Goal: Information Seeking & Learning: Learn about a topic

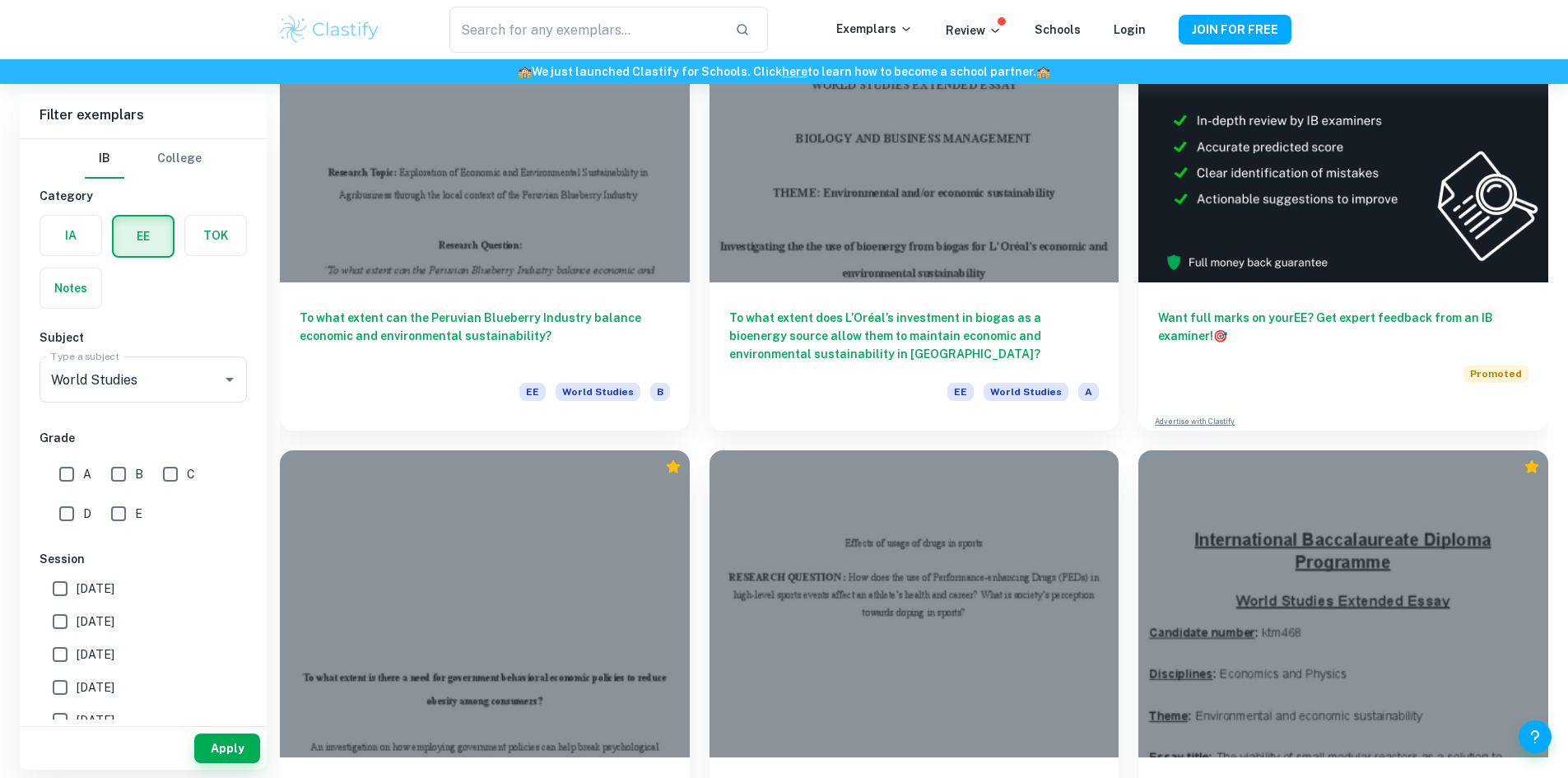
scroll to position [247, 0]
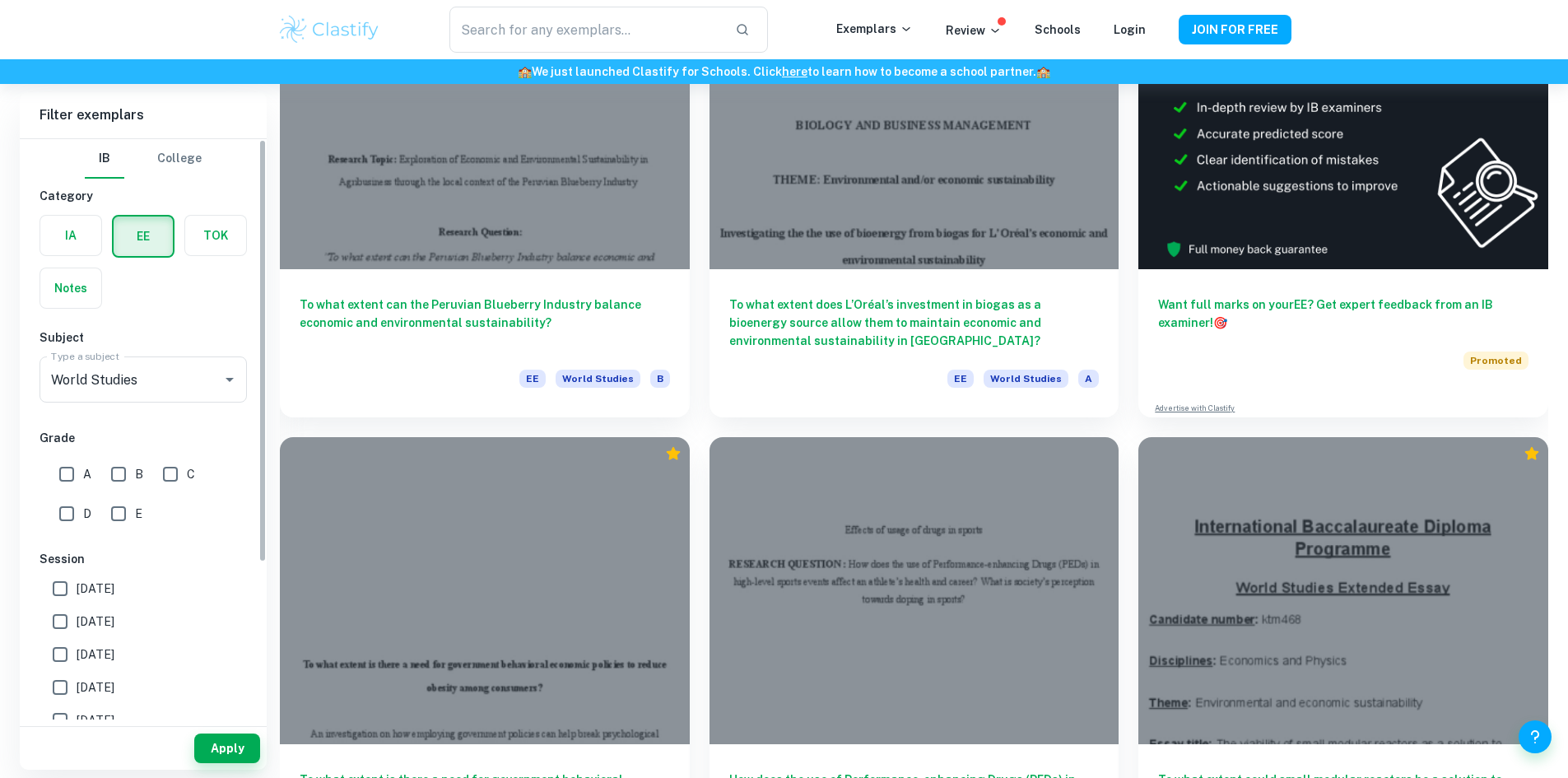
click at [71, 476] on input "A" at bounding box center [66, 474] width 33 height 33
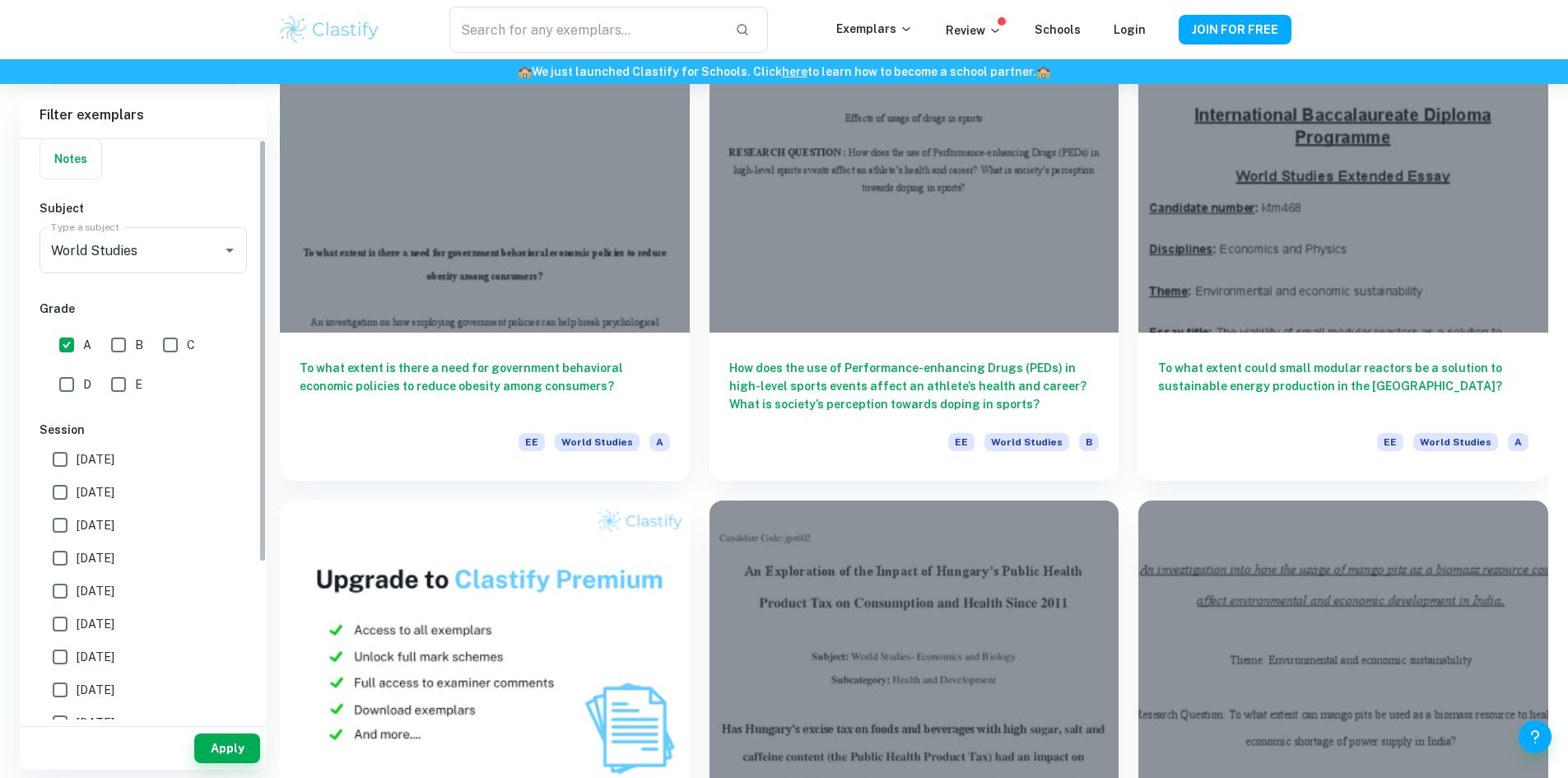
scroll to position [215, 0]
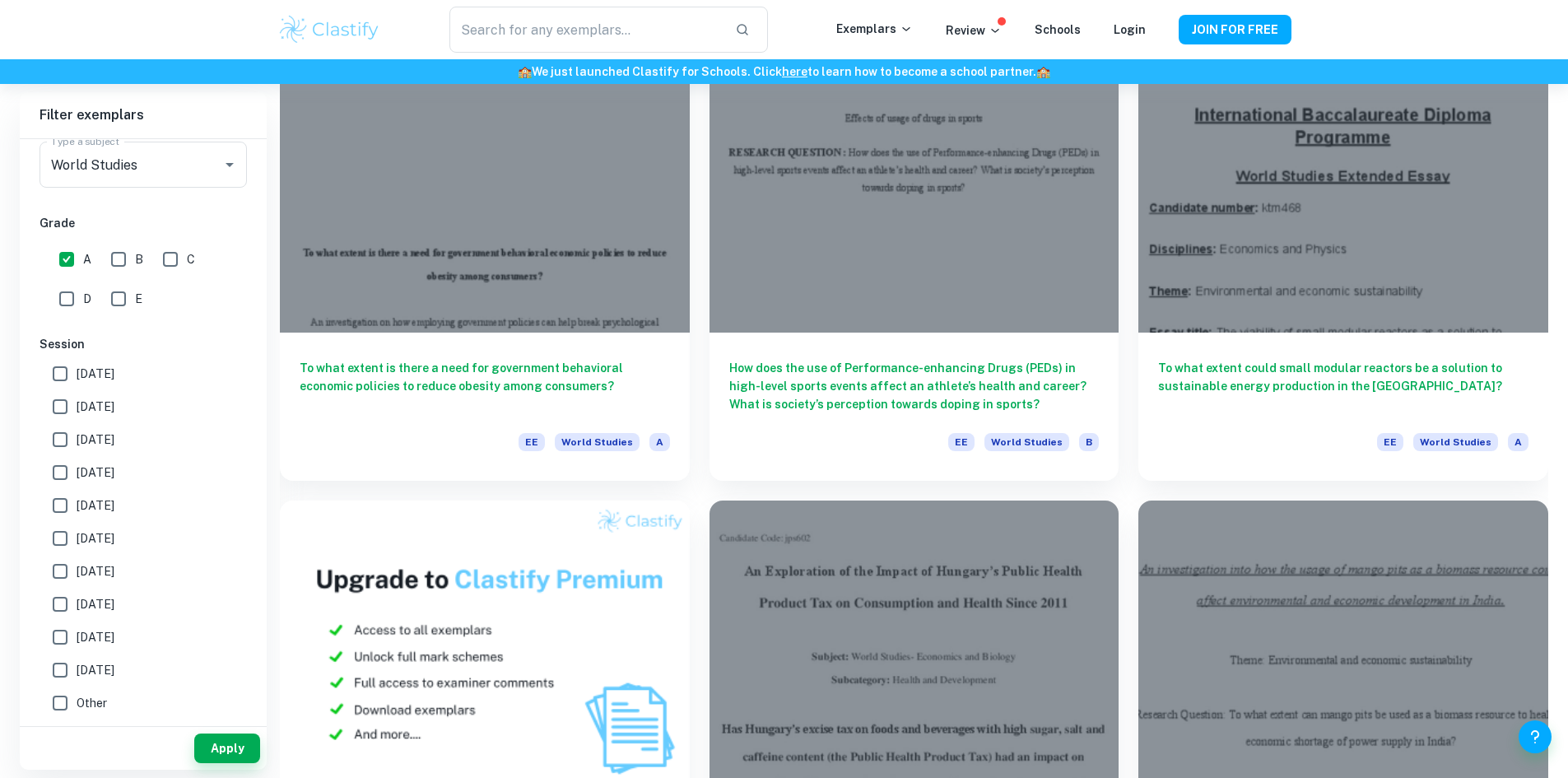
click at [64, 260] on input "A" at bounding box center [66, 259] width 33 height 33
checkbox input "false"
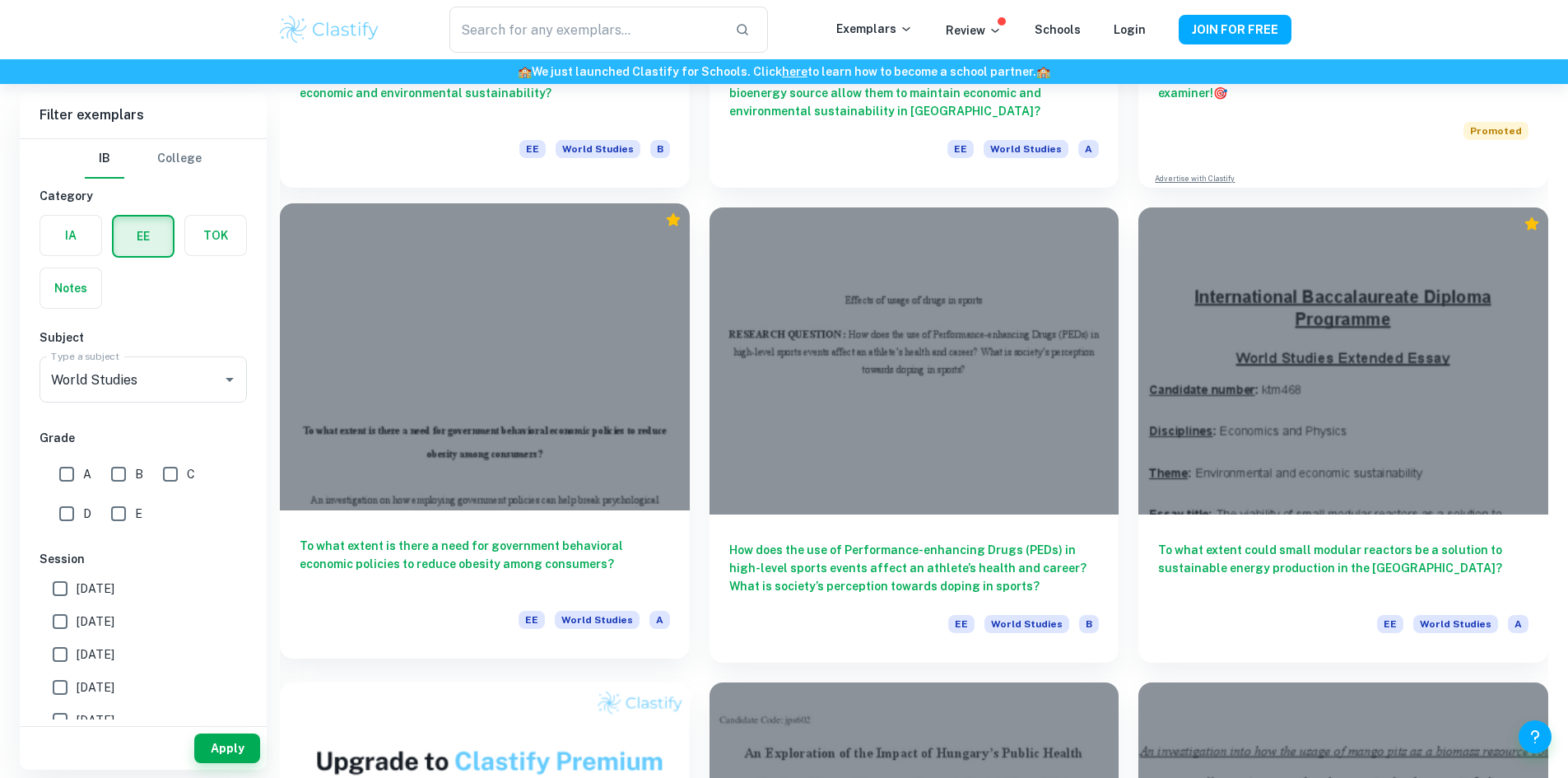
scroll to position [577, 0]
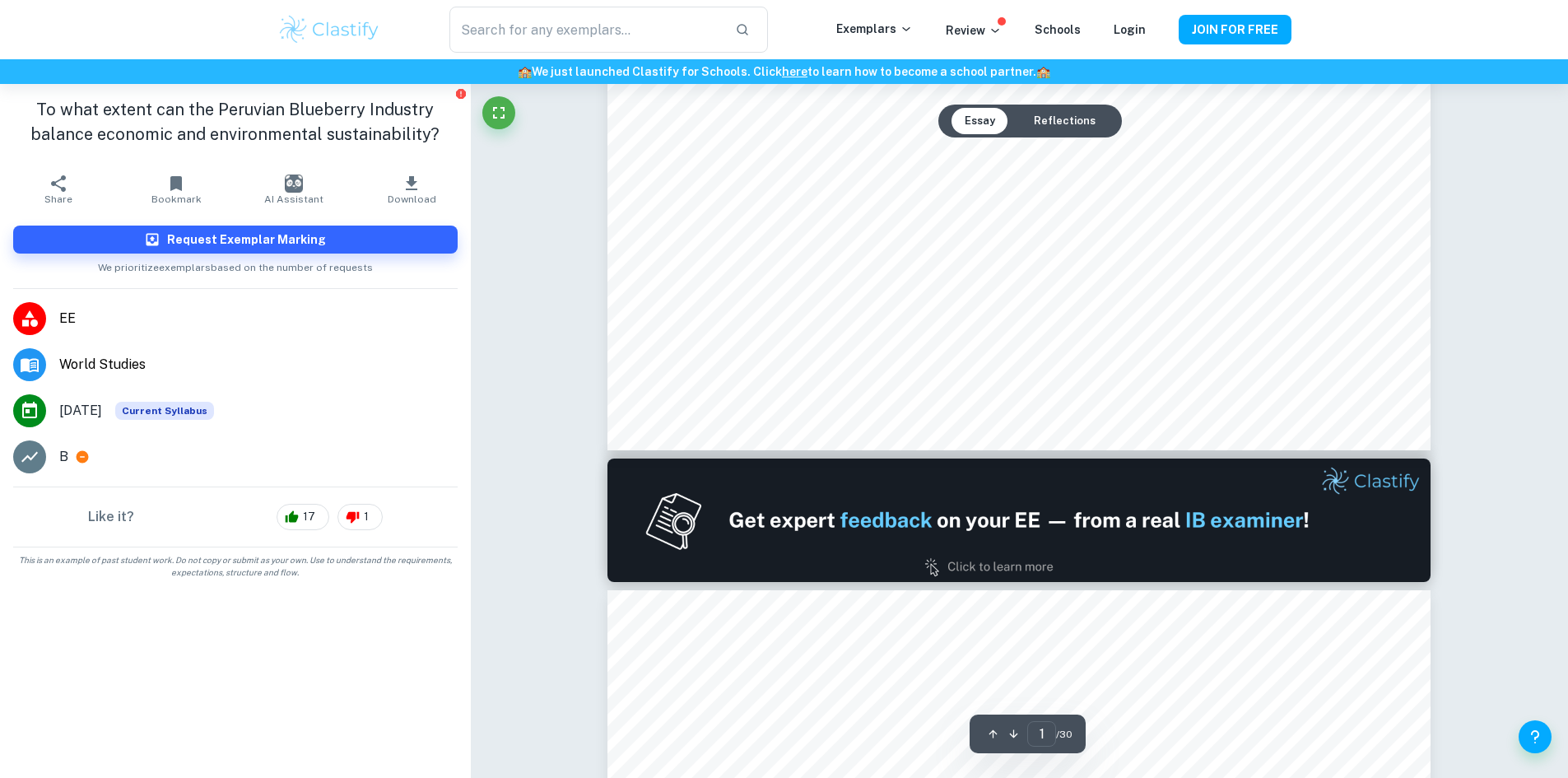
type input "2"
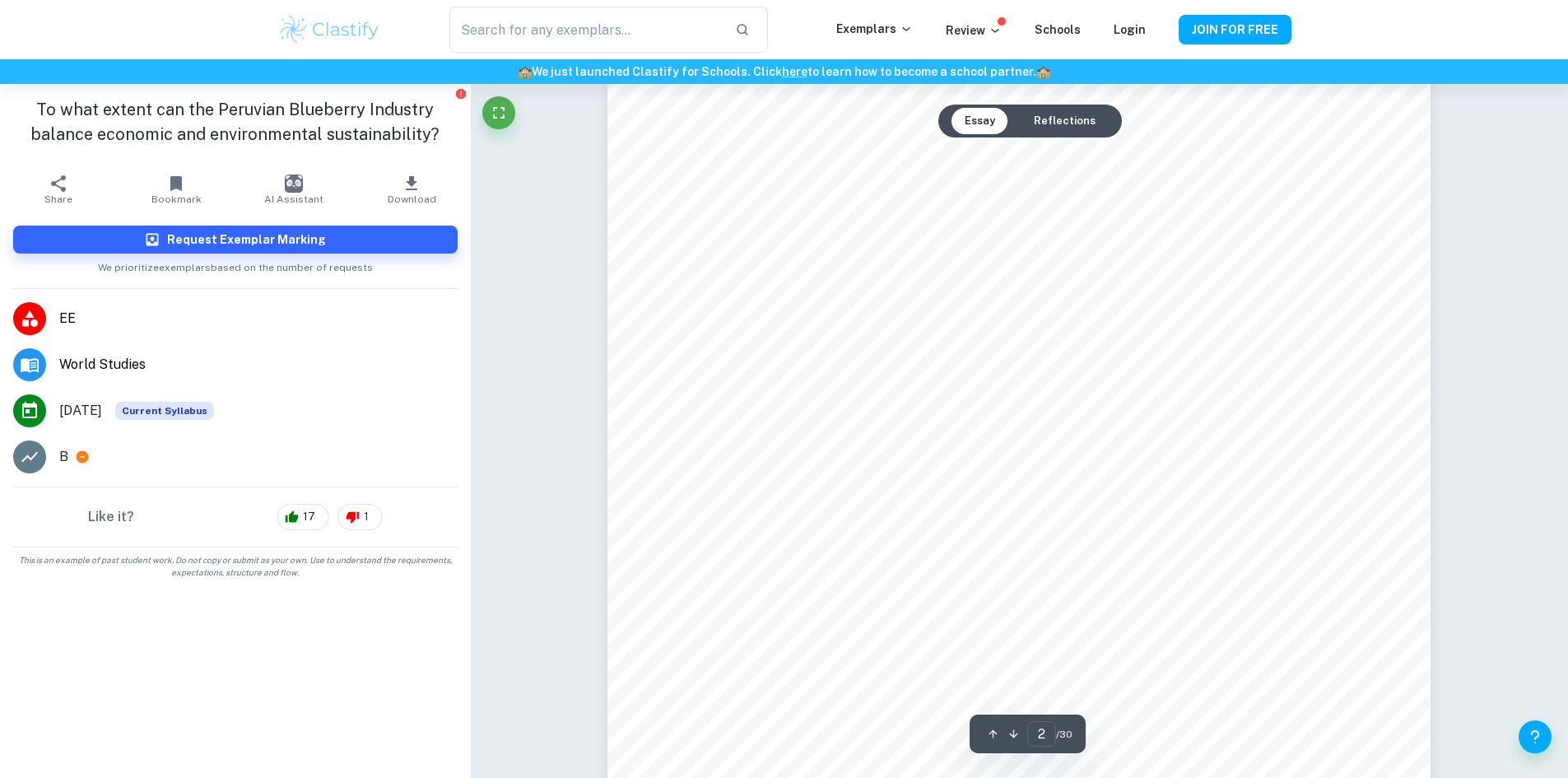
scroll to position [1318, 0]
